Goal: Book appointment/travel/reservation

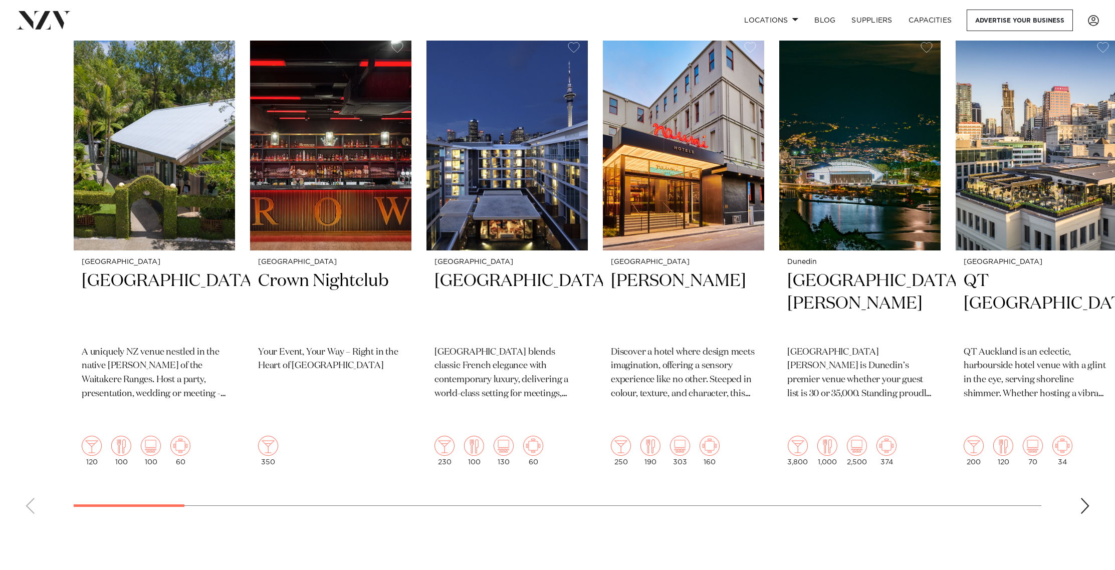
scroll to position [340, 0]
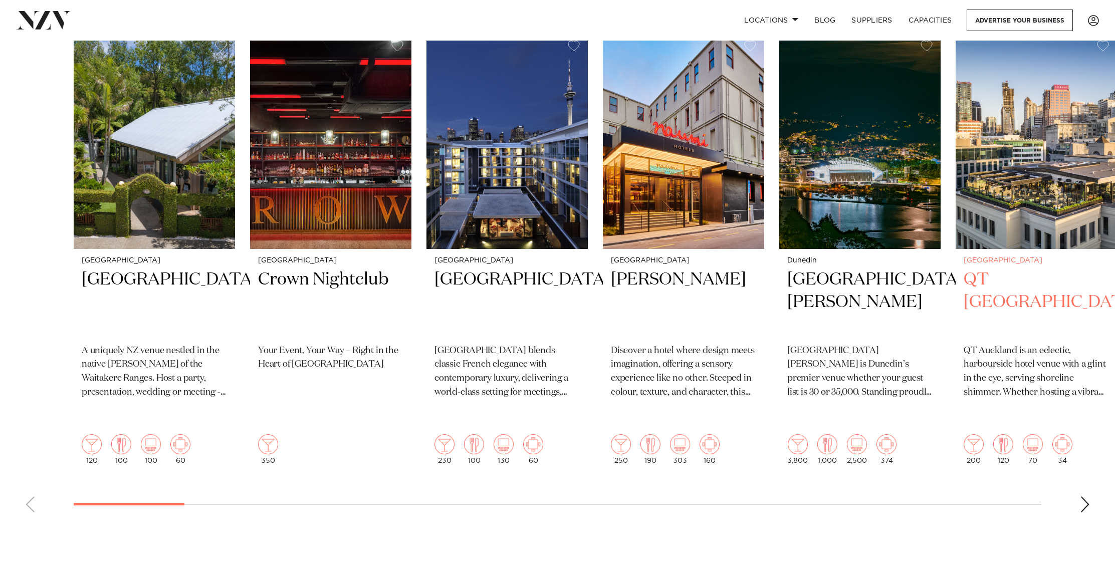
click at [1028, 197] on img "6 / 48" at bounding box center [1036, 141] width 161 height 216
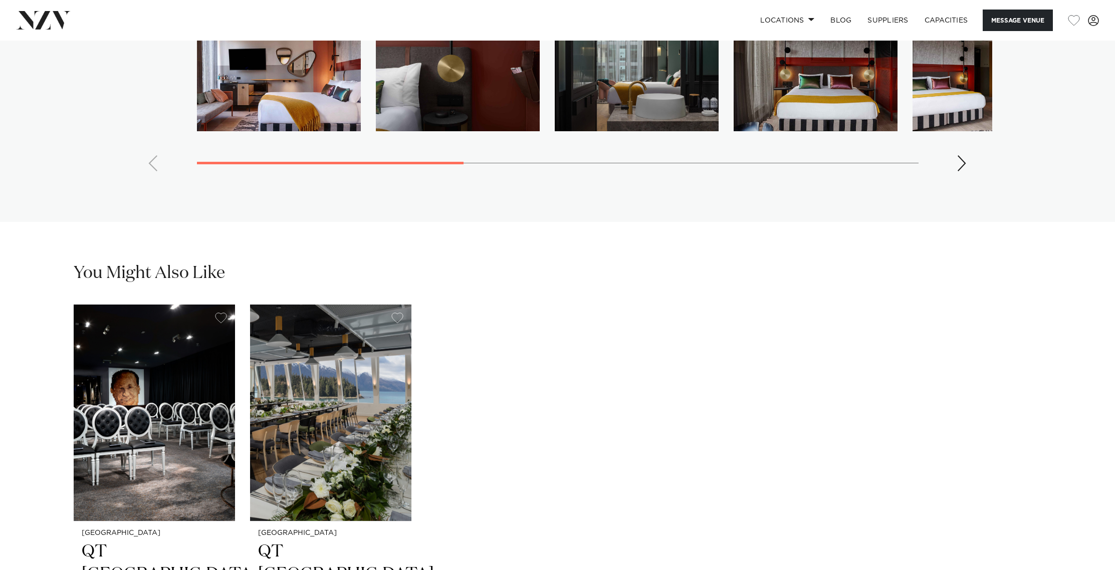
scroll to position [2535, 0]
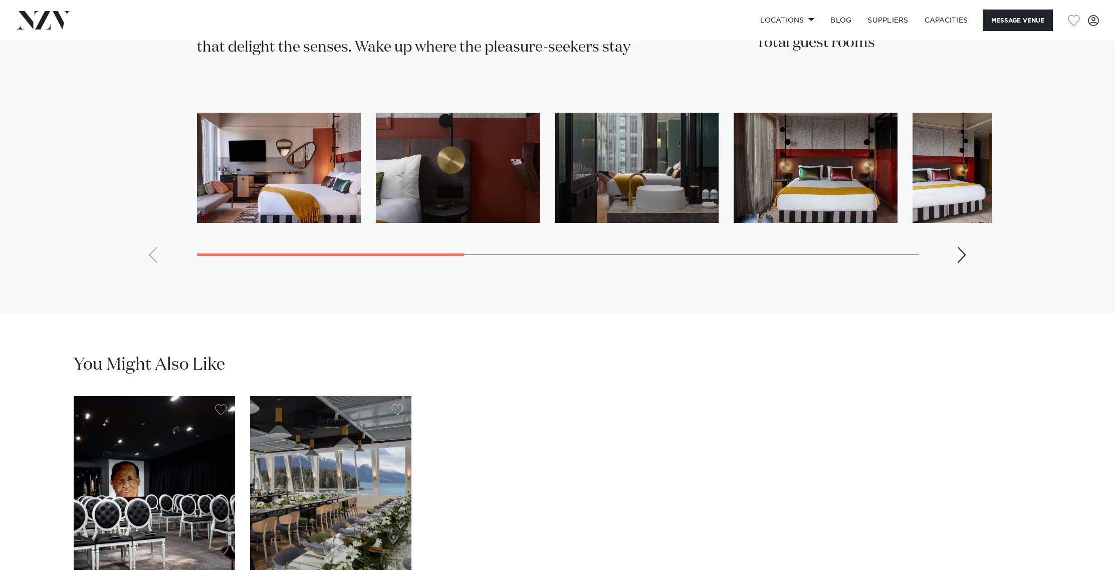
click at [963, 247] on div "Next slide" at bounding box center [962, 255] width 10 height 16
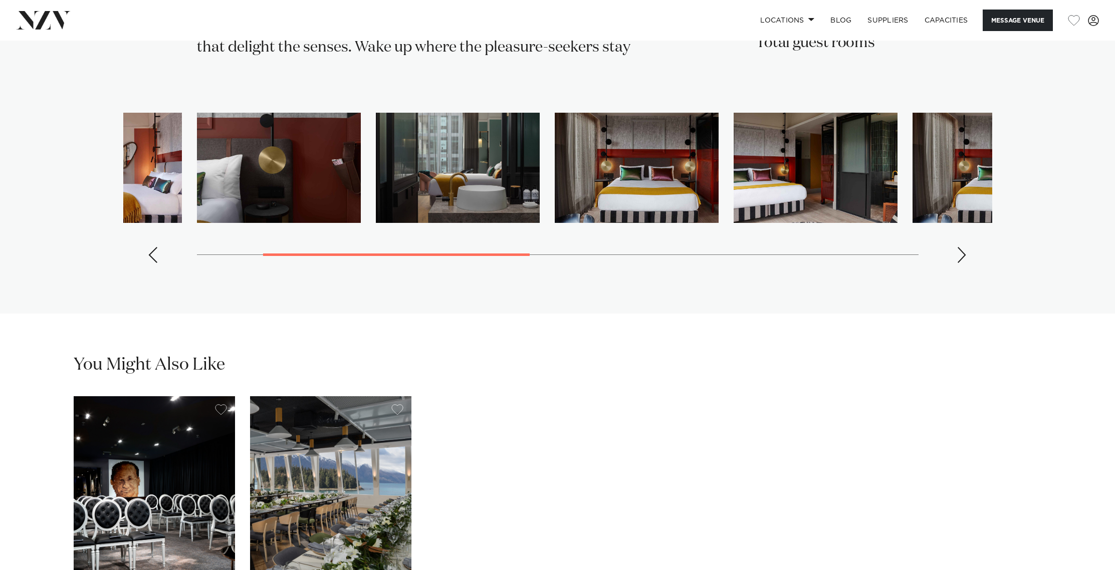
click at [963, 247] on div "Next slide" at bounding box center [962, 255] width 10 height 16
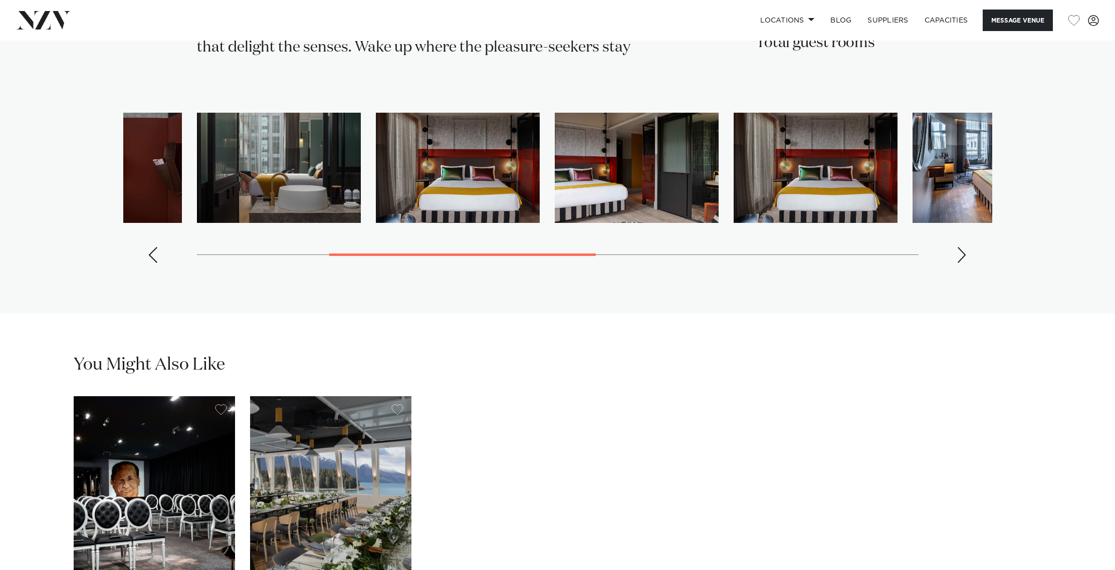
click at [963, 247] on div "Next slide" at bounding box center [962, 255] width 10 height 16
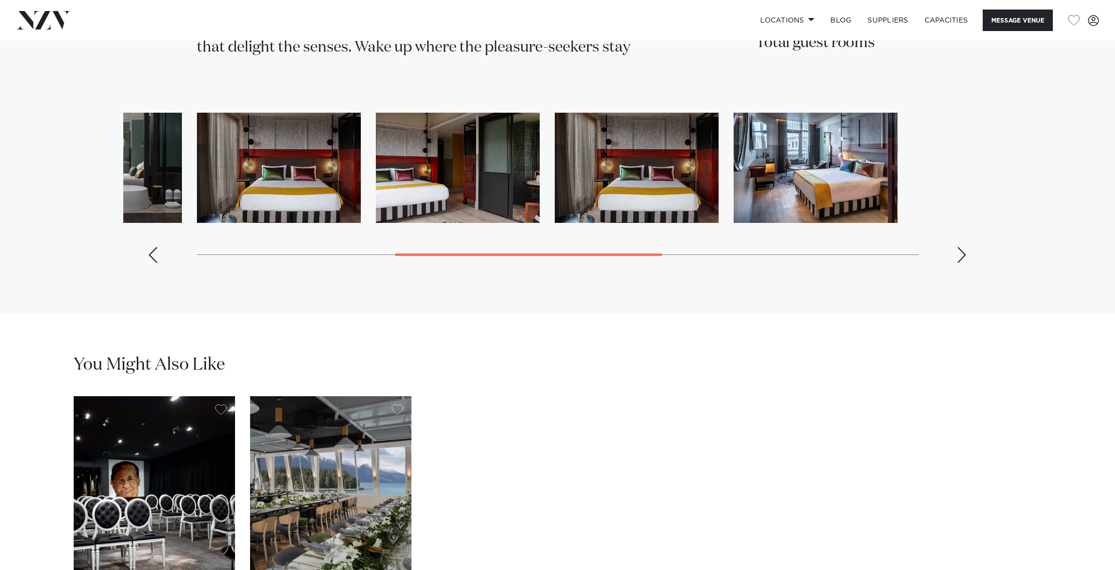
click at [963, 247] on div "Next slide" at bounding box center [962, 255] width 10 height 16
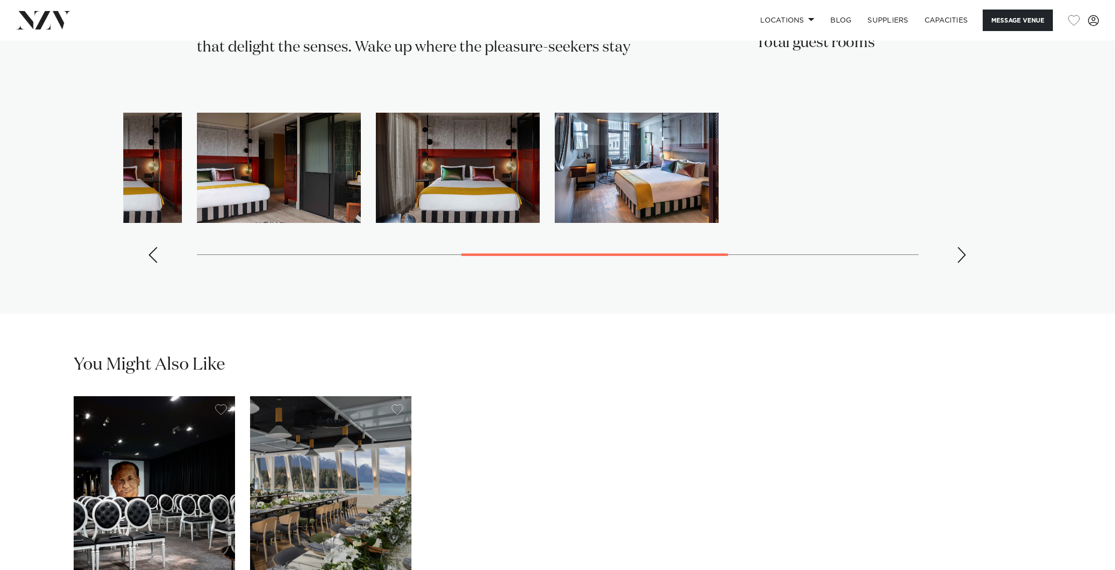
click at [963, 247] on div "Next slide" at bounding box center [962, 255] width 10 height 16
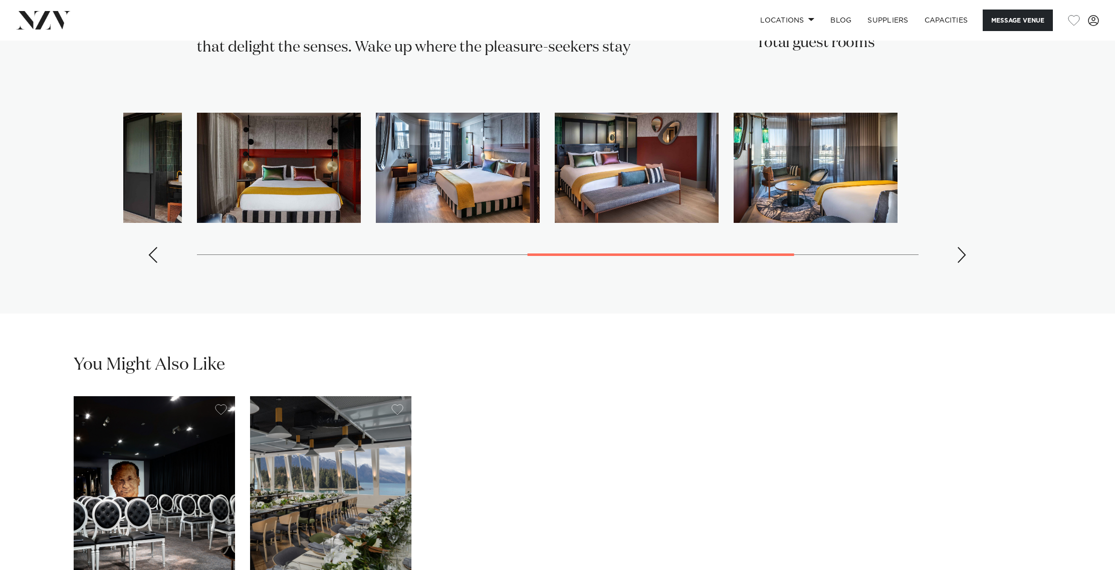
click at [963, 247] on div "Next slide" at bounding box center [962, 255] width 10 height 16
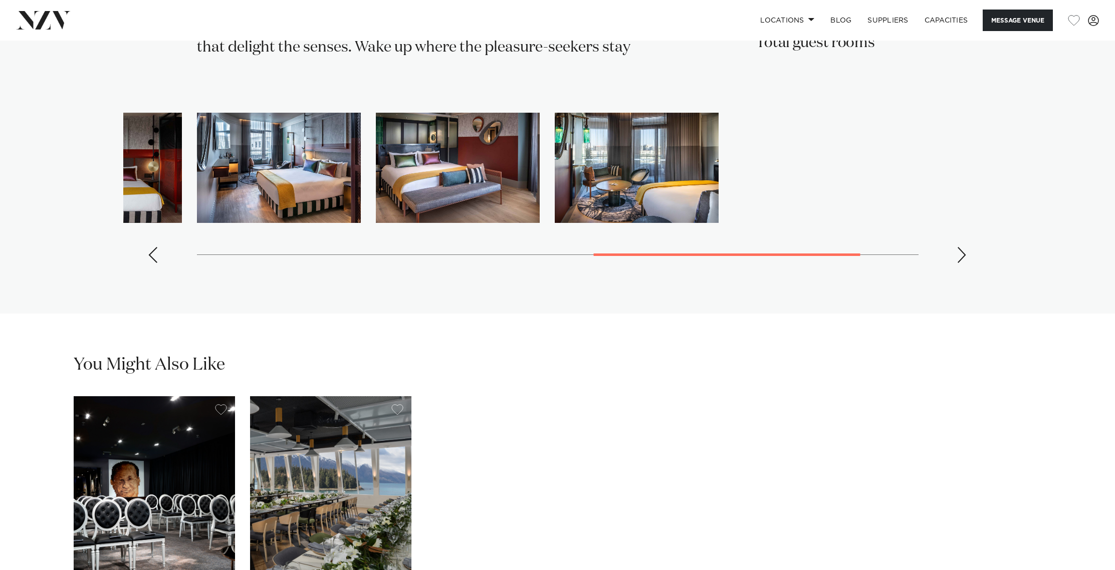
click at [963, 247] on div "Next slide" at bounding box center [962, 255] width 10 height 16
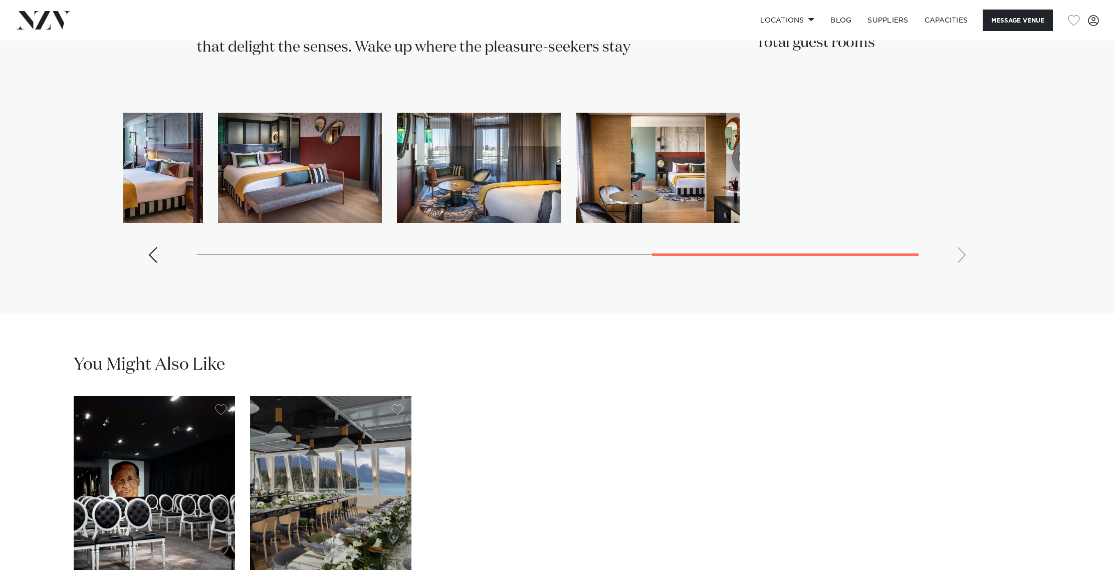
click at [963, 236] on swiper-container at bounding box center [557, 192] width 869 height 159
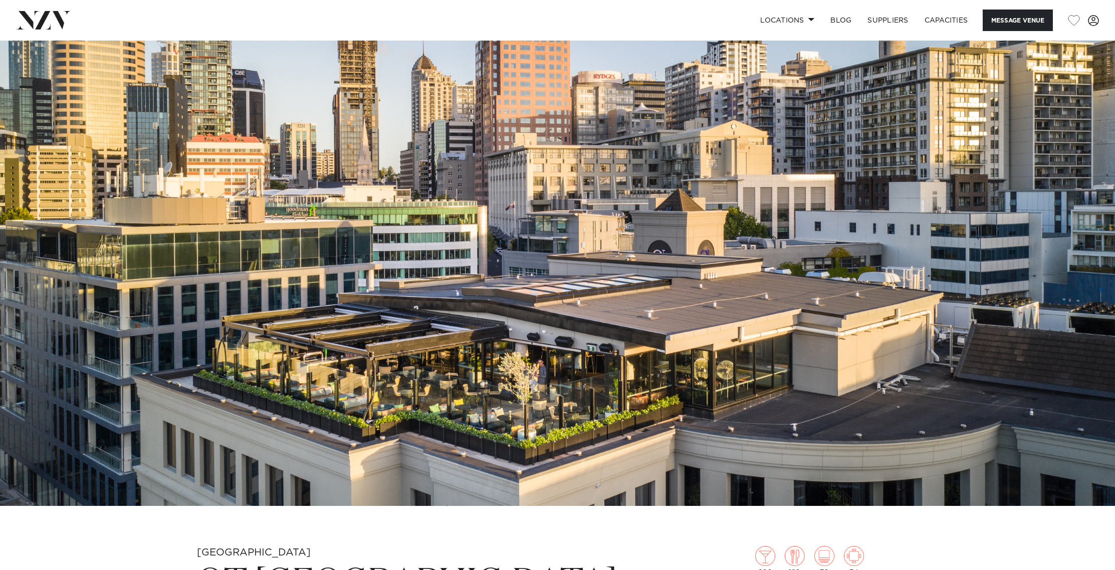
scroll to position [178, 0]
